Goal: Information Seeking & Learning: Understand process/instructions

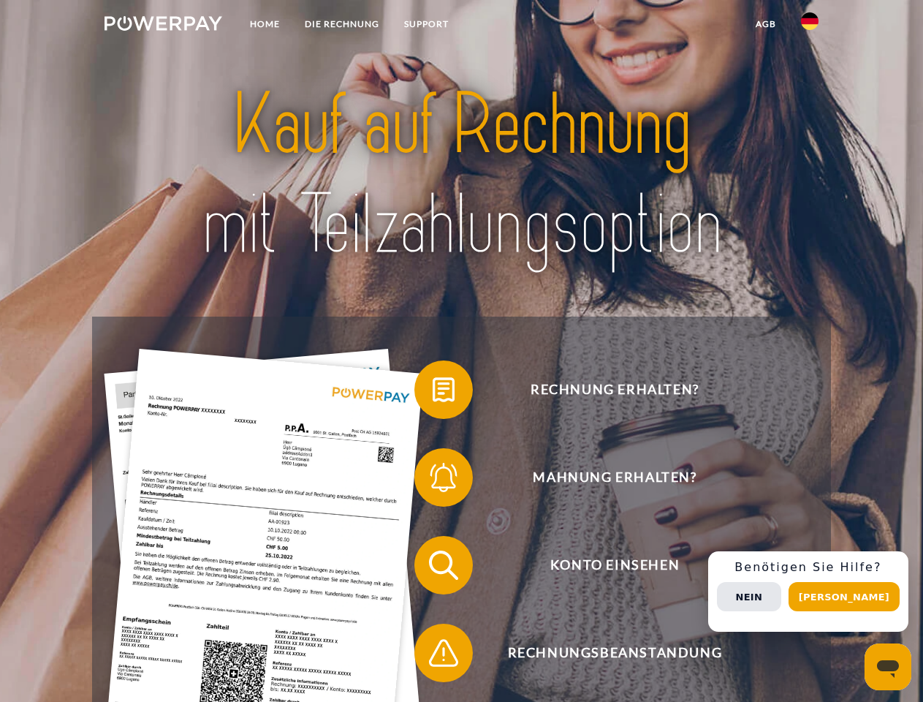
click at [163, 26] on img at bounding box center [164, 23] width 118 height 15
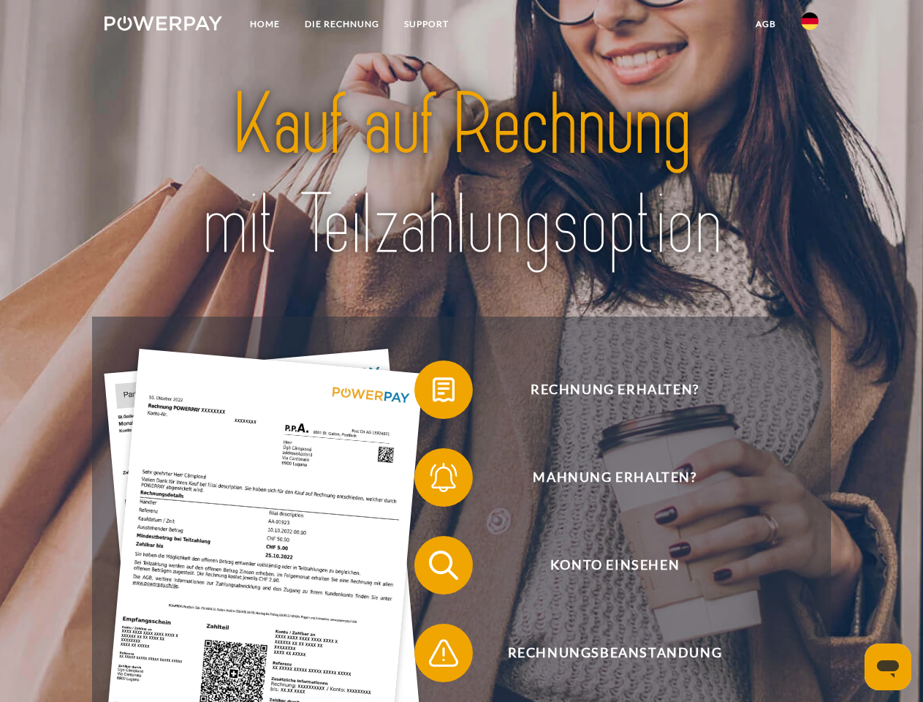
click at [810, 26] on img at bounding box center [810, 21] width 18 height 18
click at [765, 24] on link "agb" at bounding box center [765, 24] width 45 height 26
click at [433, 393] on span at bounding box center [421, 389] width 73 height 73
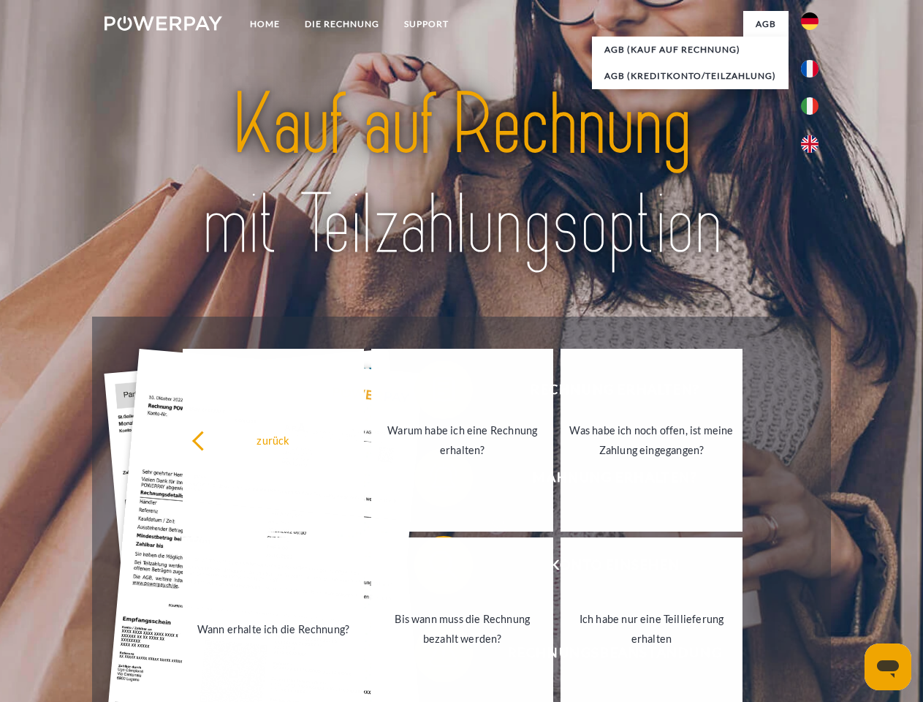
click at [433, 480] on div "Rechnung erhalten? Mahnung erhalten? Konto einsehen" at bounding box center [461, 609] width 738 height 585
click at [433, 568] on link "Bis wann muss die Rechnung bezahlt werden?" at bounding box center [462, 628] width 182 height 183
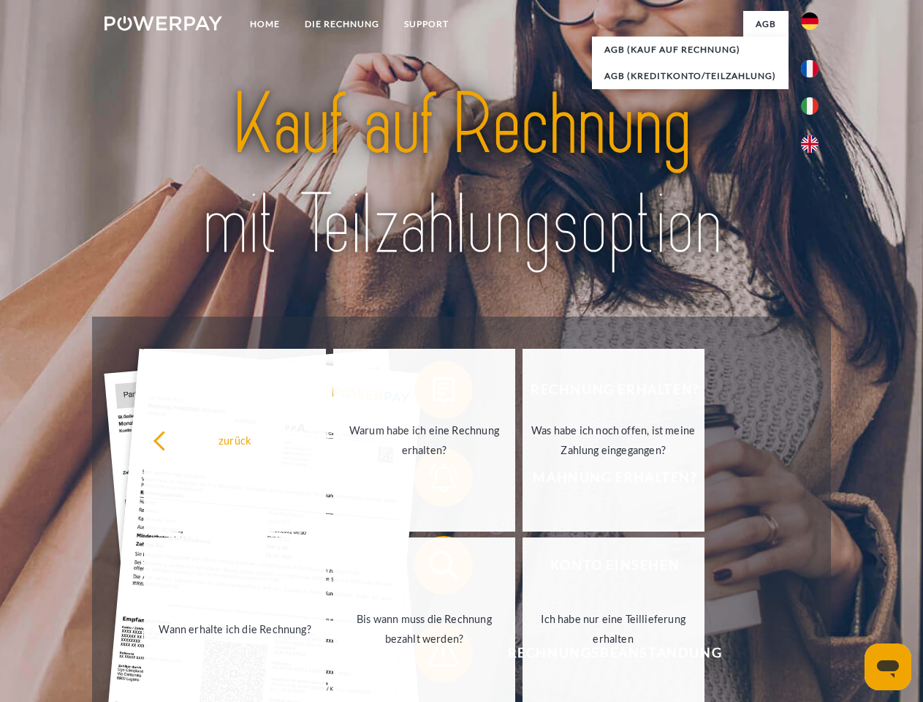
click at [433, 656] on span at bounding box center [421, 652] width 73 height 73
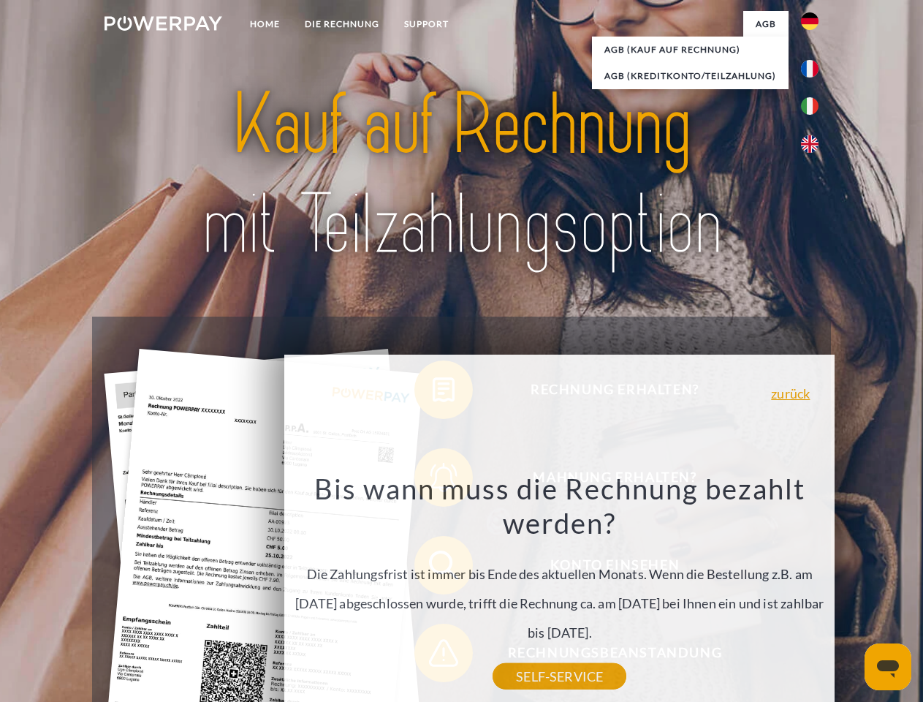
click at [814, 591] on div "Rechnung erhalten? Mahnung erhalten? Konto einsehen" at bounding box center [461, 609] width 738 height 585
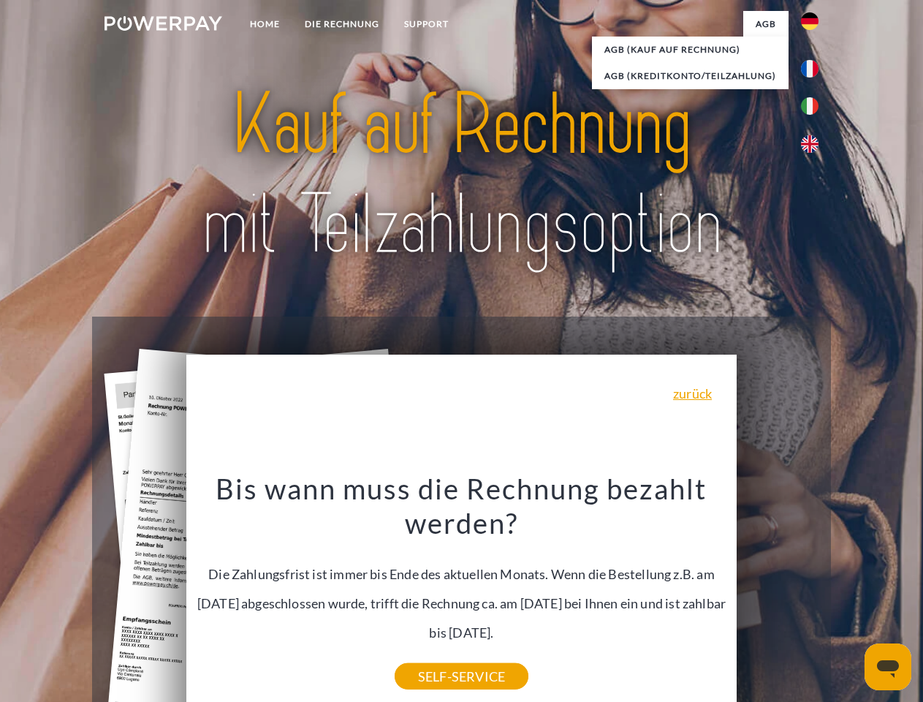
click at [778, 594] on span "Konto einsehen" at bounding box center [615, 565] width 358 height 58
click at [849, 596] on header "Home DIE RECHNUNG SUPPORT" at bounding box center [461, 504] width 923 height 1009
